Goal: Transaction & Acquisition: Purchase product/service

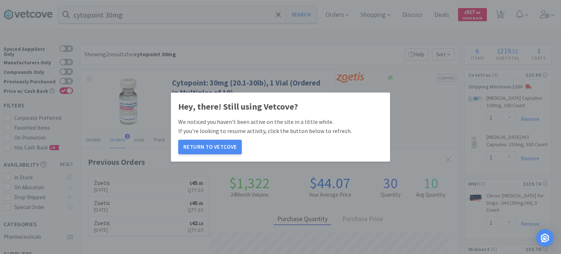
select select "1"
select select "3"
select select "2"
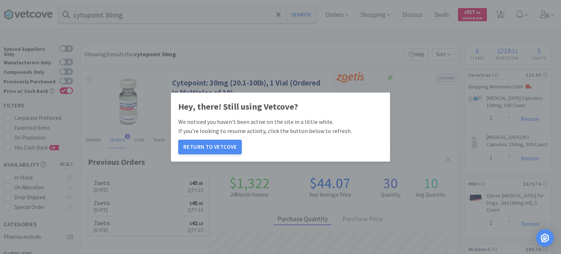
select select "1"
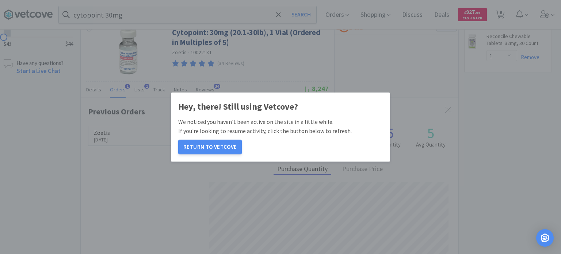
scroll to position [187, 377]
click at [212, 150] on button "Return to Vetcove" at bounding box center [210, 146] width 64 height 15
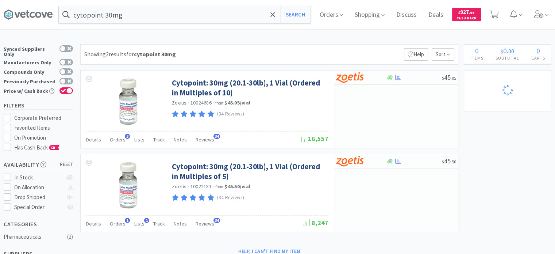
select select "1"
